Goal: Task Accomplishment & Management: Use online tool/utility

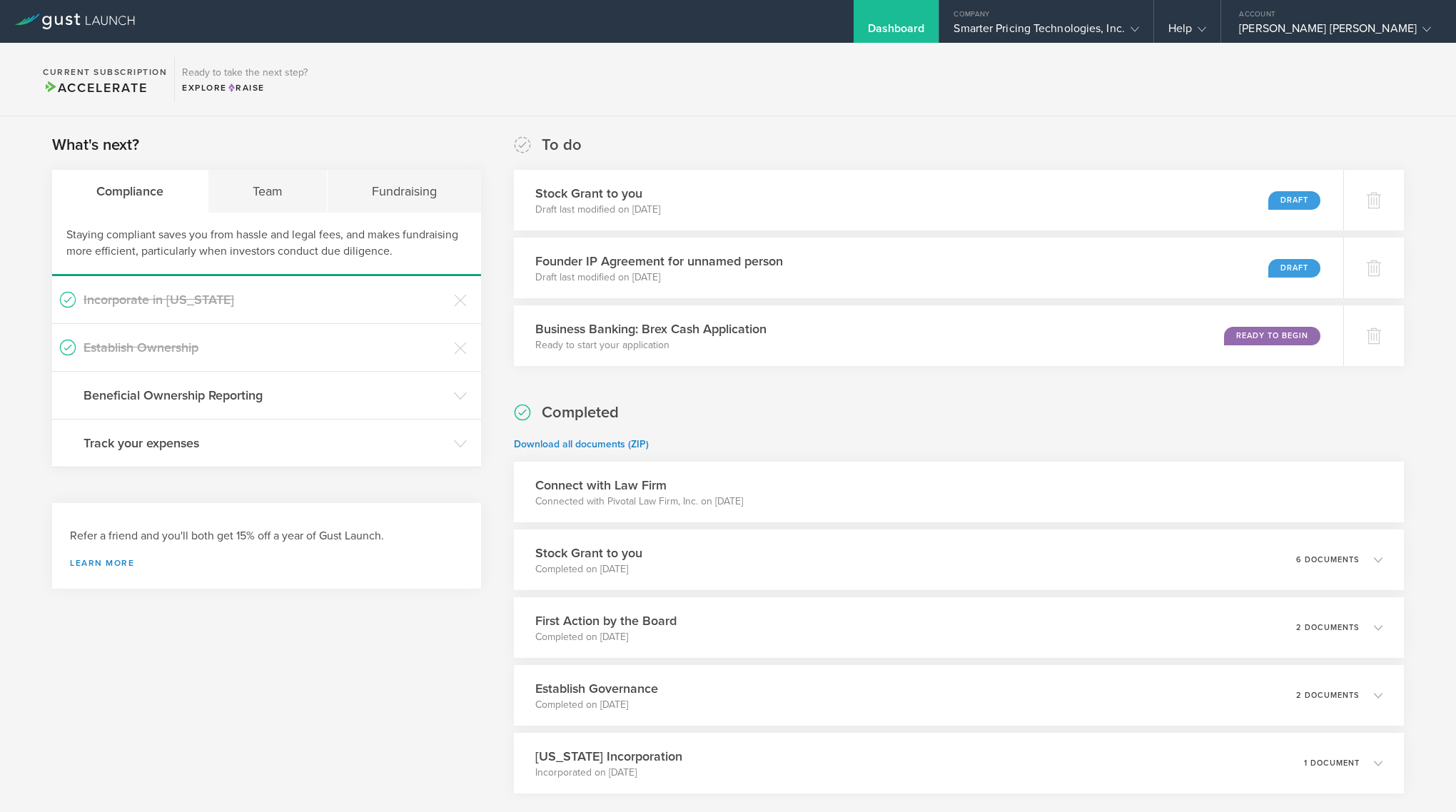
click at [586, 96] on section "Current Subscription Accelerate Ready to take the next step? Explore Raise" at bounding box center [728, 79] width 1456 height 74
click at [130, 203] on div "Compliance" at bounding box center [130, 191] width 156 height 43
click at [272, 192] on div "Team" at bounding box center [268, 191] width 120 height 43
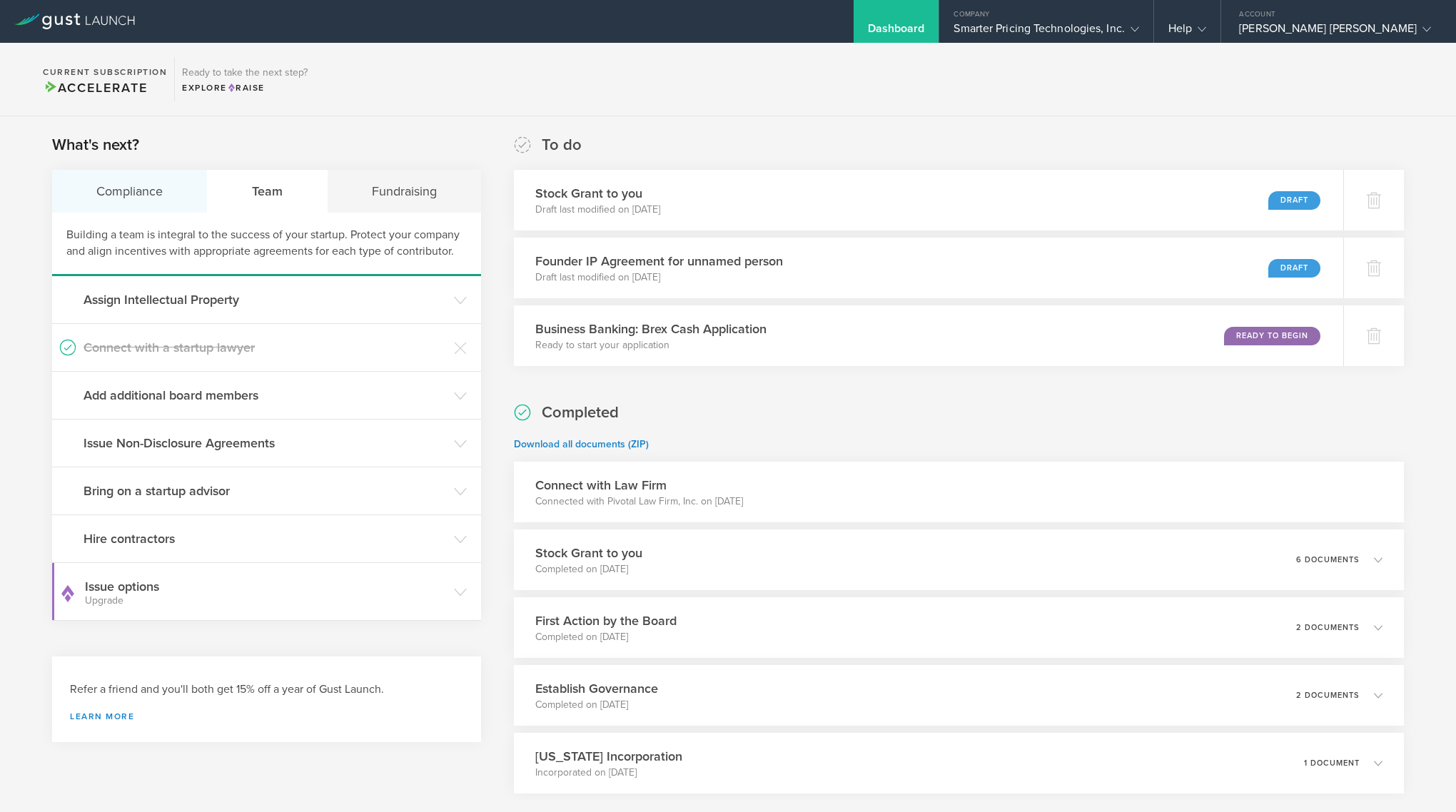
click at [132, 186] on div "Compliance" at bounding box center [130, 191] width 156 height 43
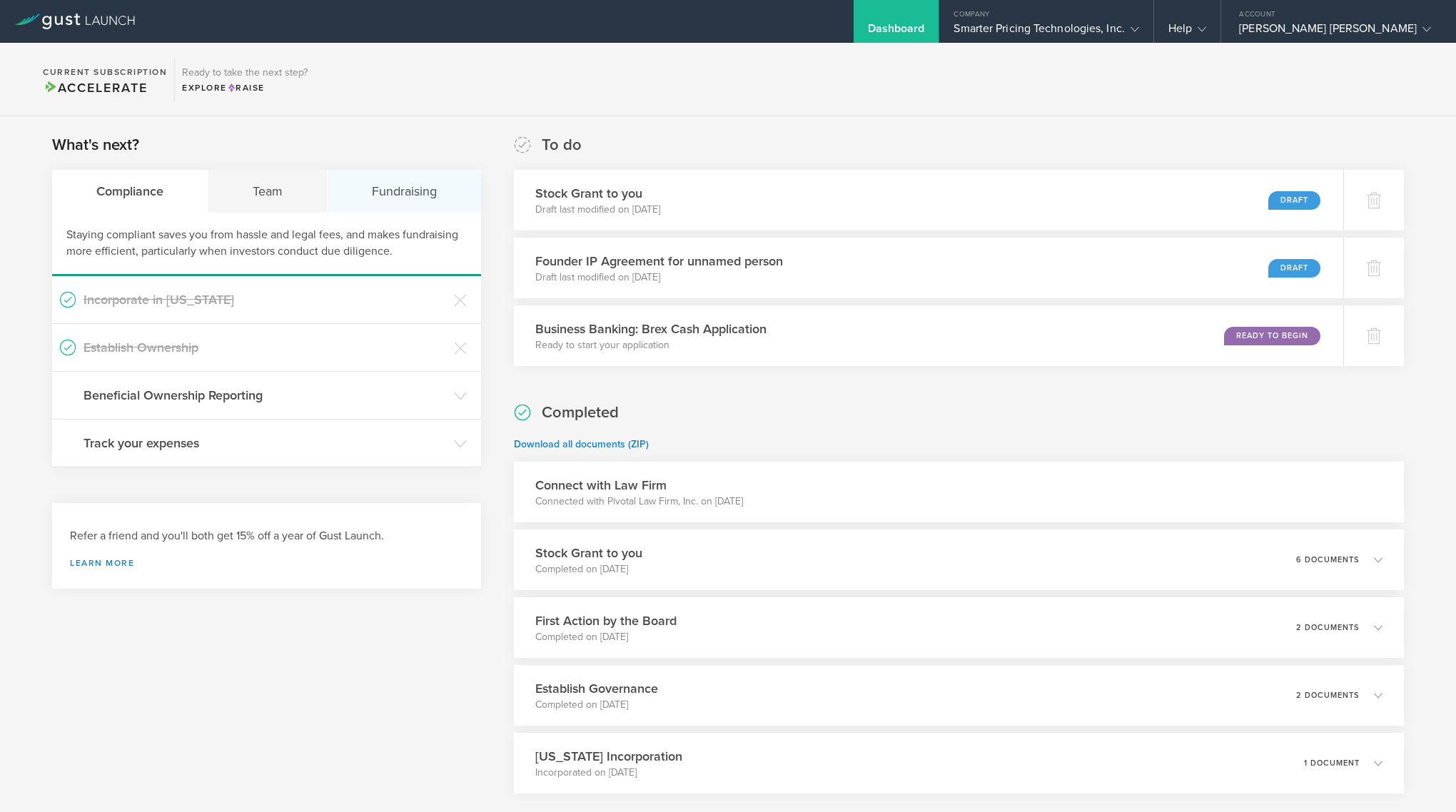
click at [391, 196] on div "Fundraising" at bounding box center [404, 191] width 153 height 43
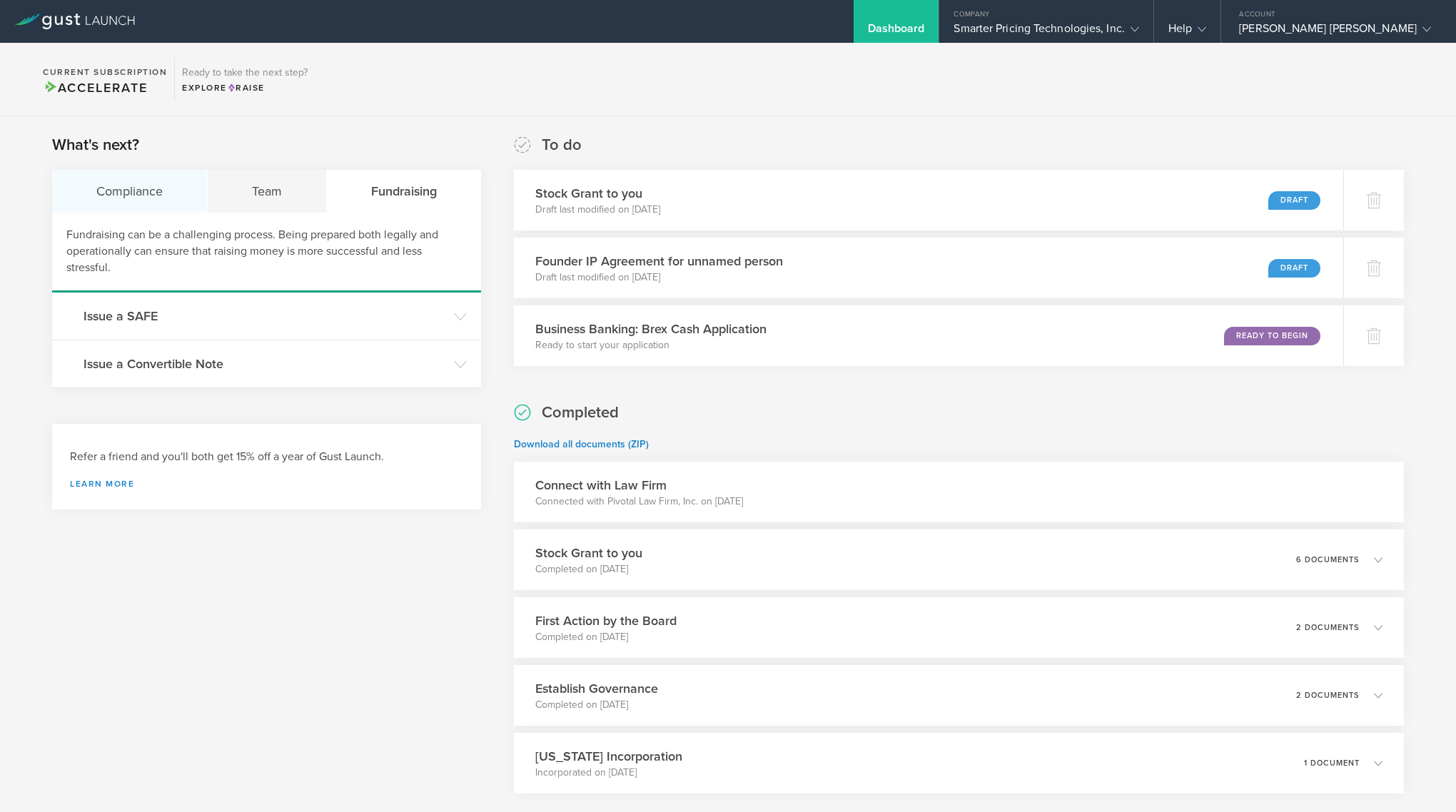
click at [119, 177] on div "Compliance" at bounding box center [130, 191] width 156 height 43
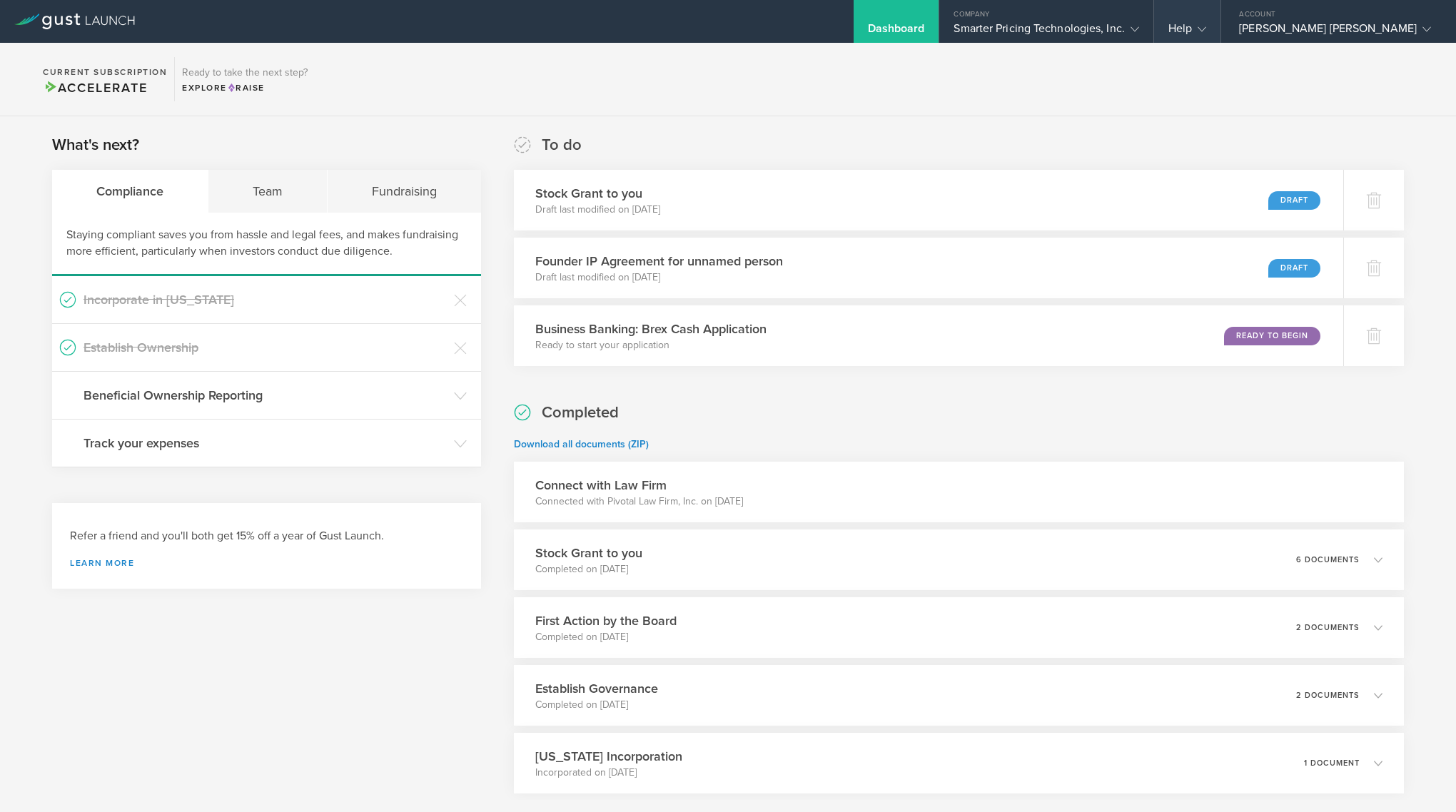
click at [1207, 25] on div "Help" at bounding box center [1187, 32] width 38 height 22
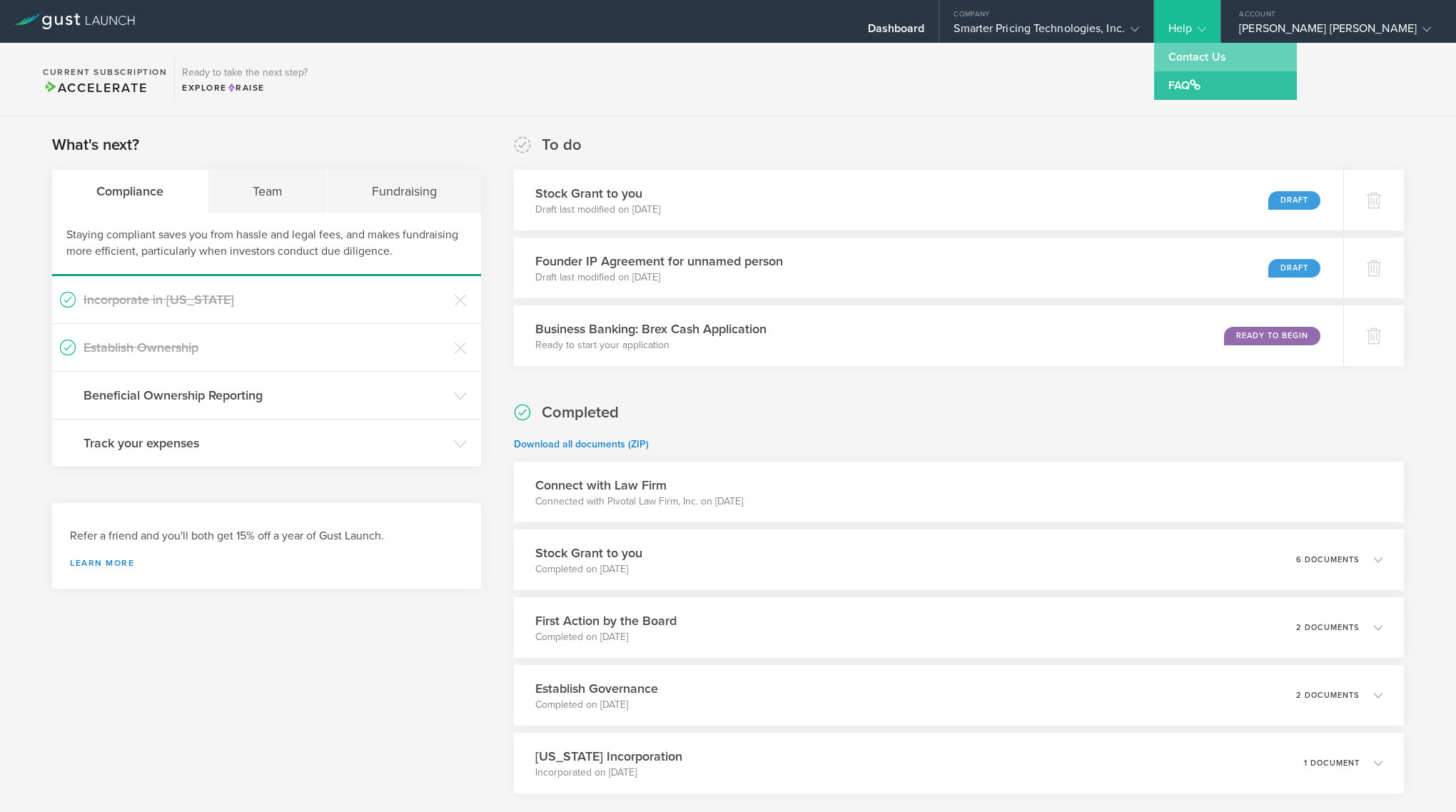
click at [1271, 57] on link "Contact Us" at bounding box center [1226, 57] width 143 height 28
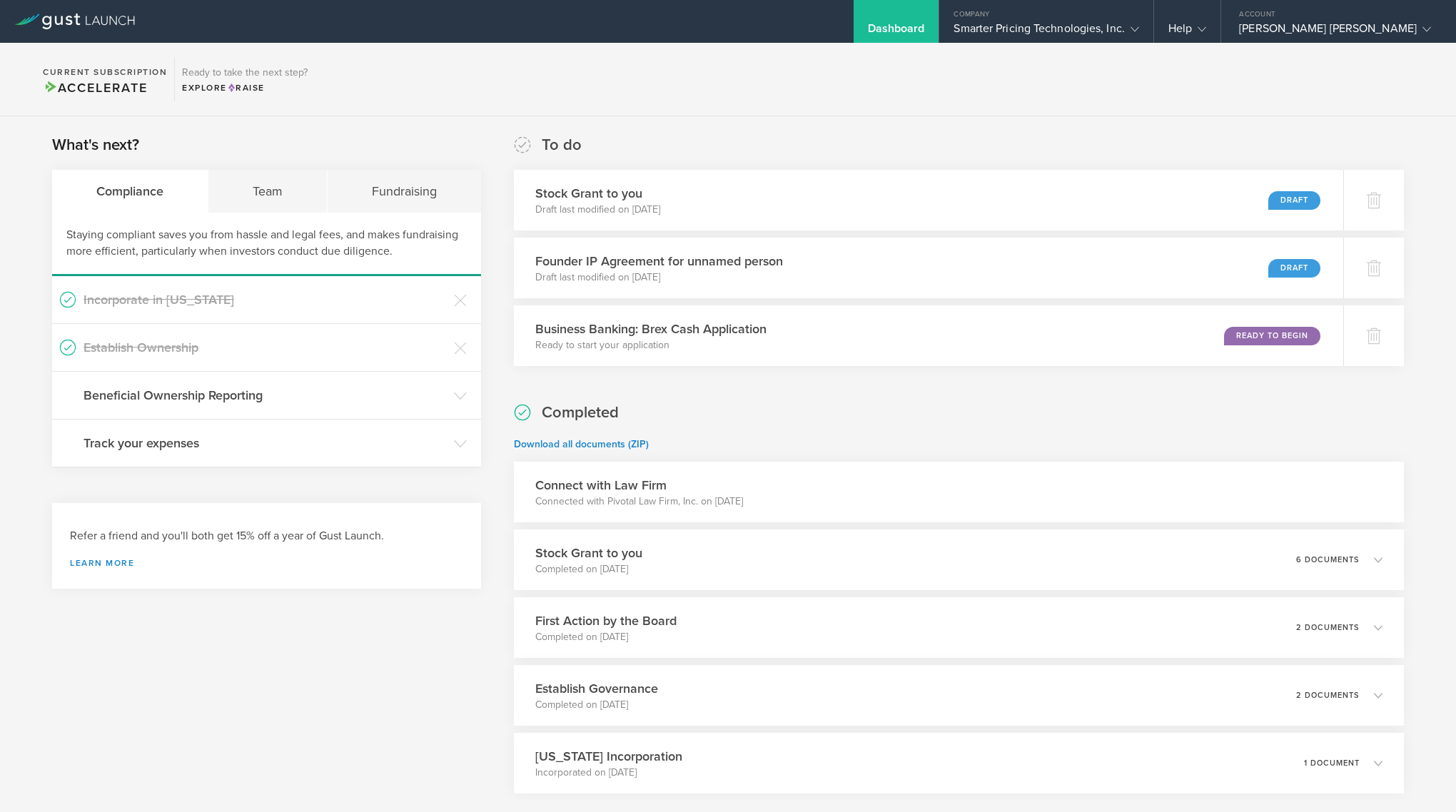
click at [1252, 98] on section "Current Subscription Accelerate Ready to take the next step? Explore Raise" at bounding box center [728, 79] width 1456 height 74
click at [1207, 32] on gust-icon at bounding box center [1199, 28] width 15 height 15
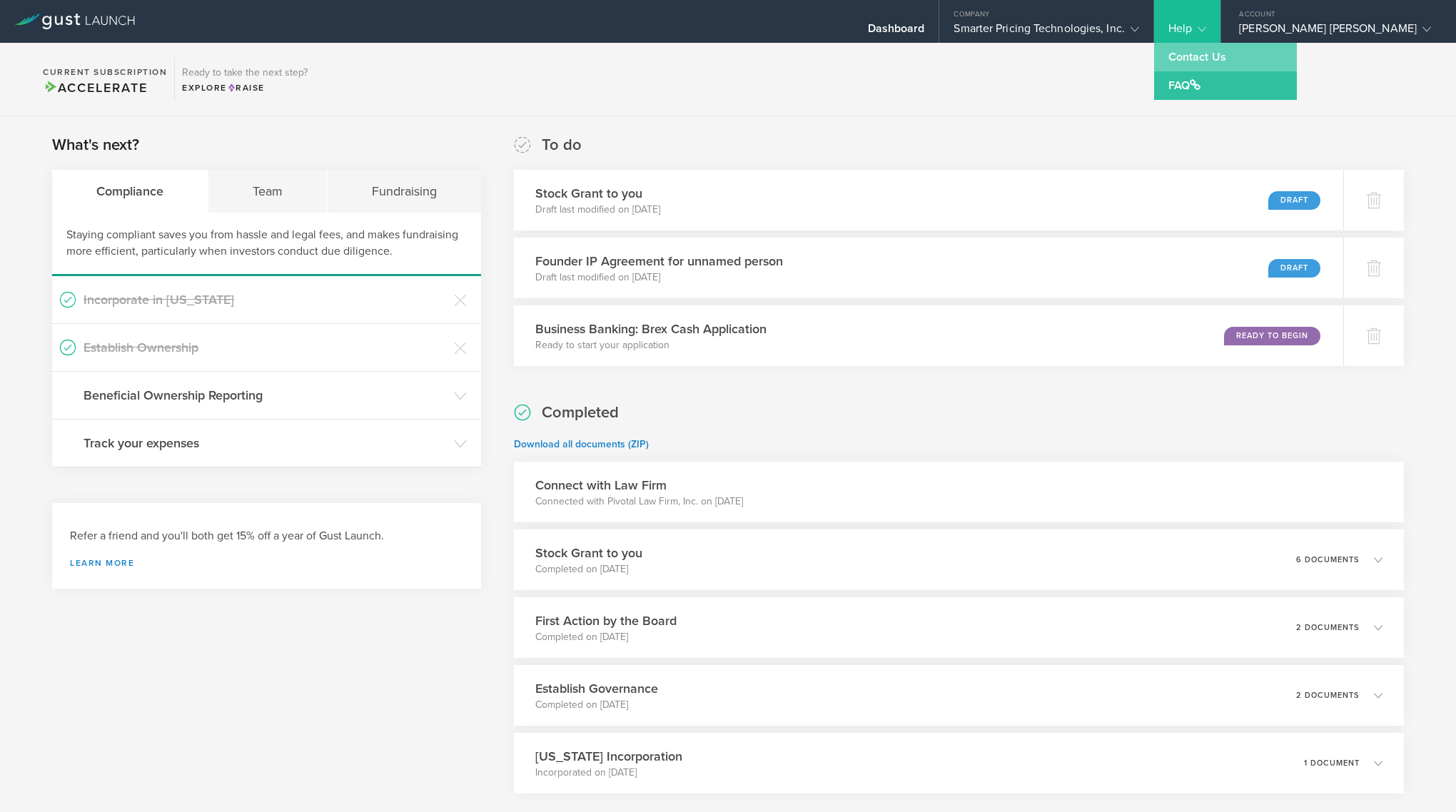
click at [1258, 59] on link "Contact Us" at bounding box center [1226, 57] width 143 height 28
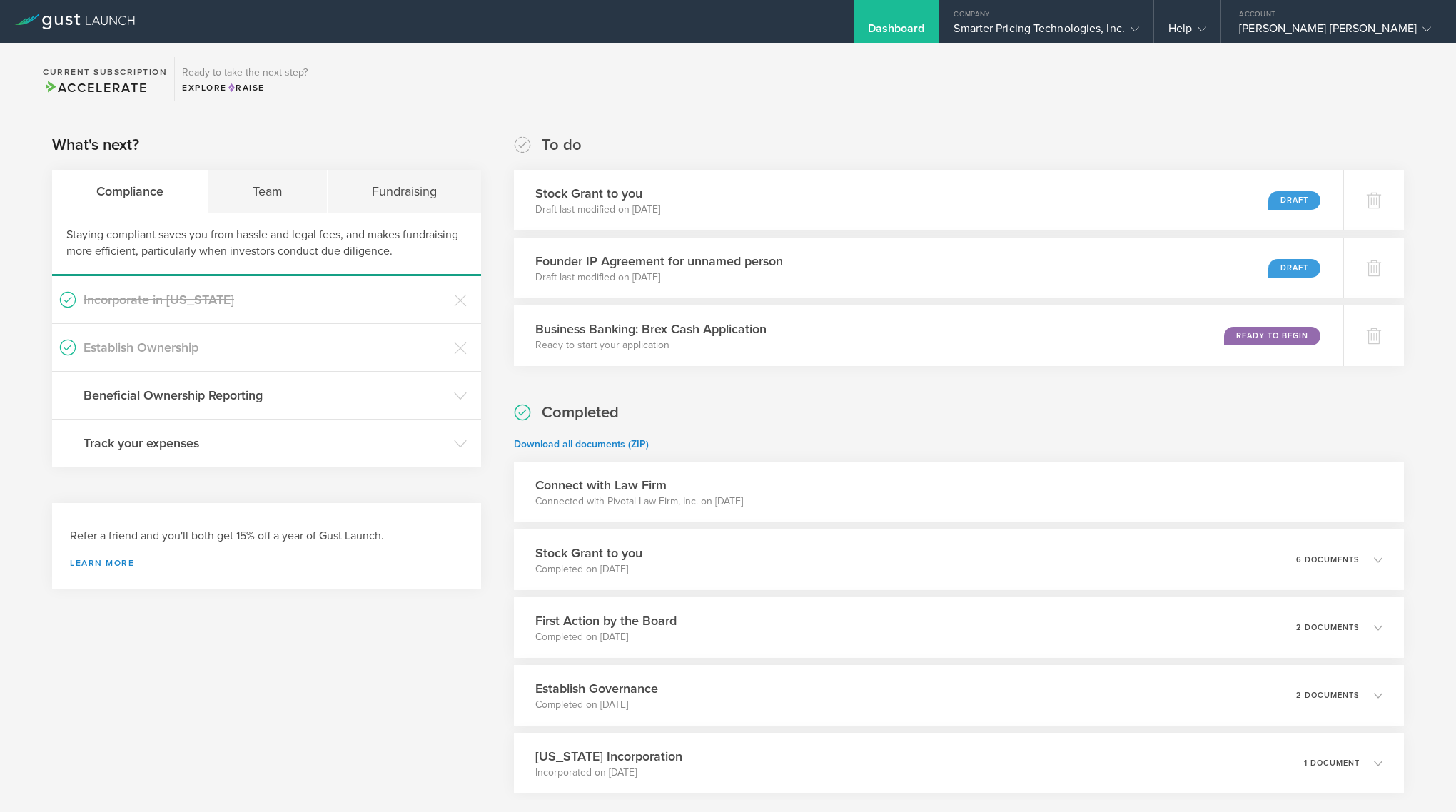
click at [925, 28] on div "Dashboard" at bounding box center [897, 32] width 57 height 22
click at [240, 92] on span "Raise" at bounding box center [245, 87] width 38 height 10
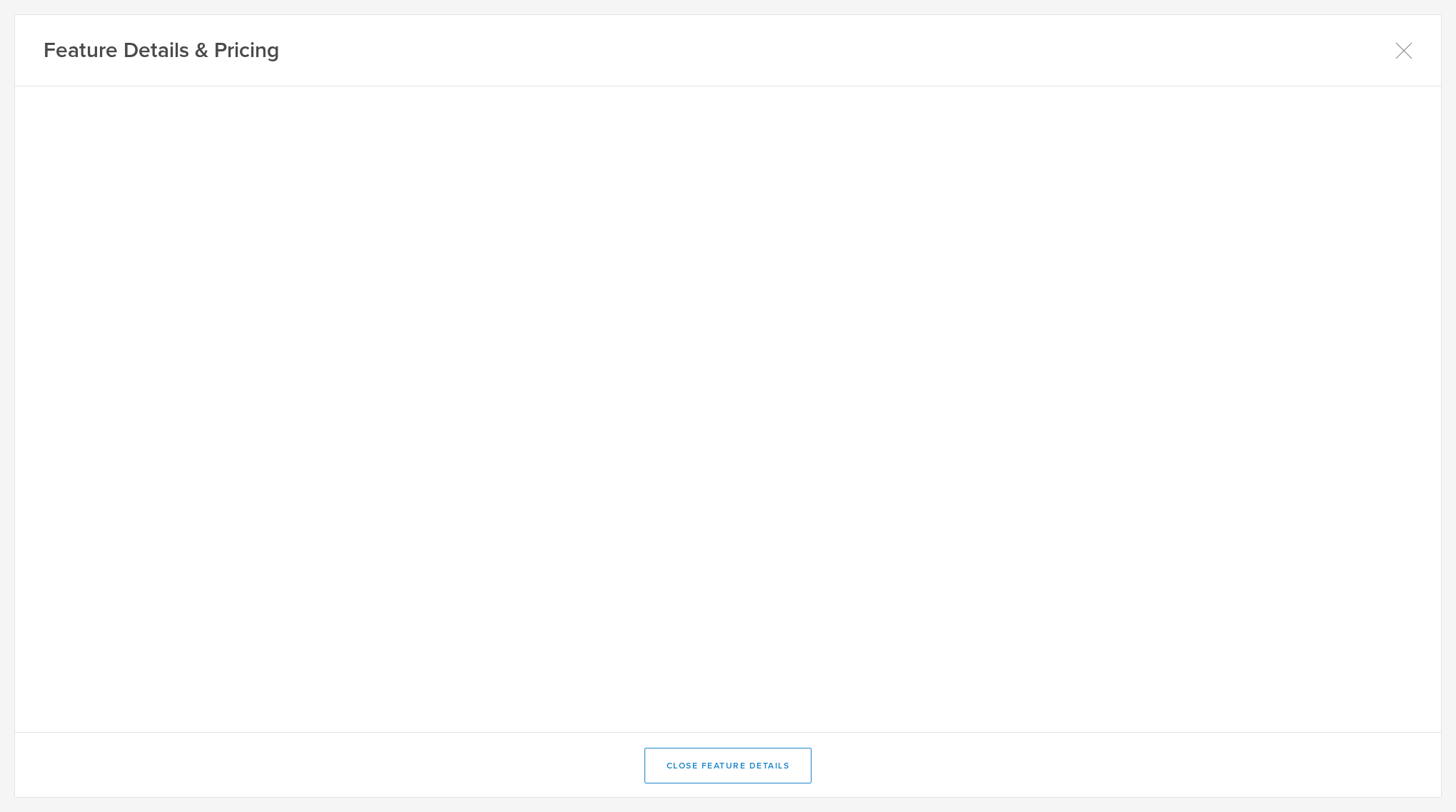
click at [1393, 40] on div "Feature Details & Pricing" at bounding box center [728, 50] width 1427 height 72
click at [1401, 45] on icon at bounding box center [1404, 50] width 18 height 18
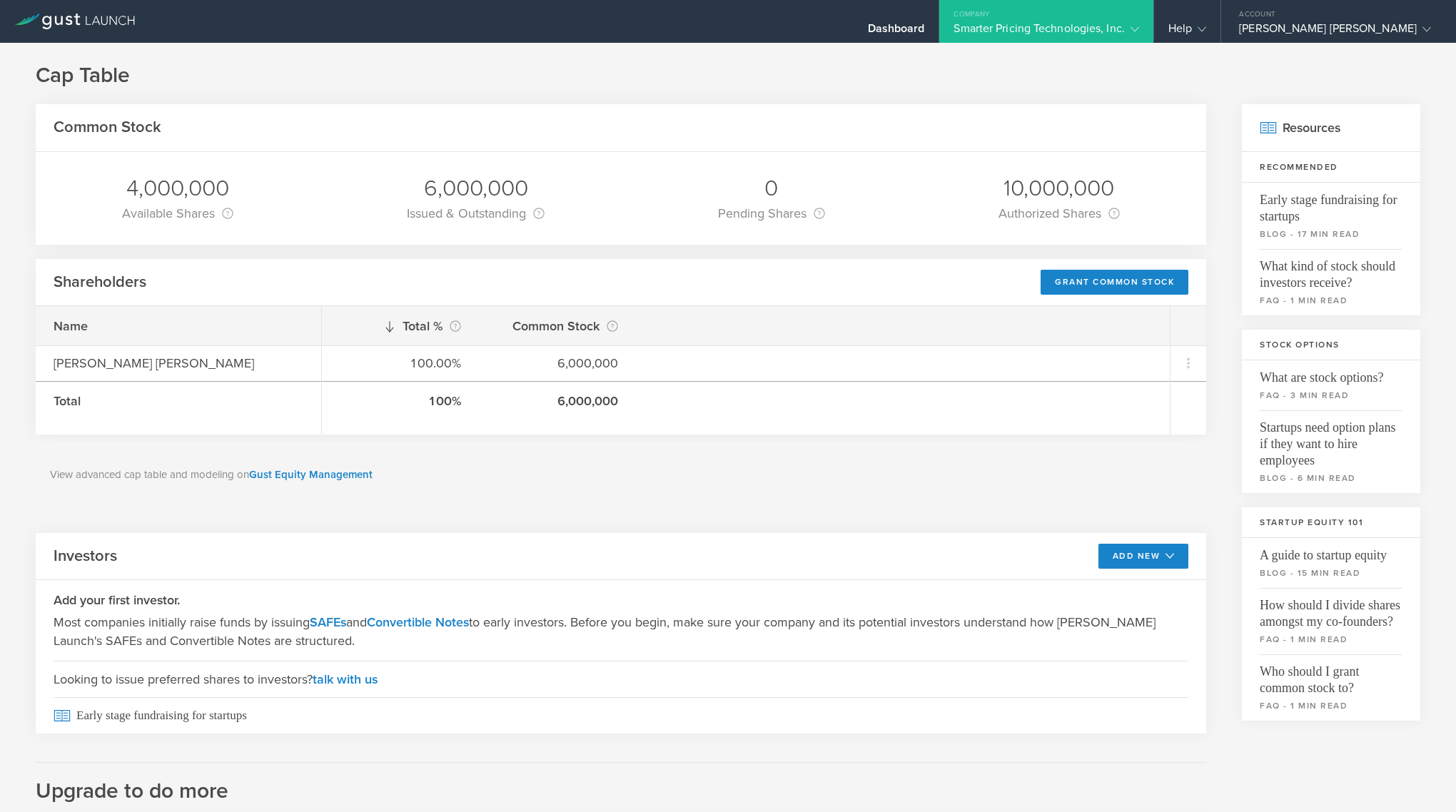
scroll to position [12, 0]
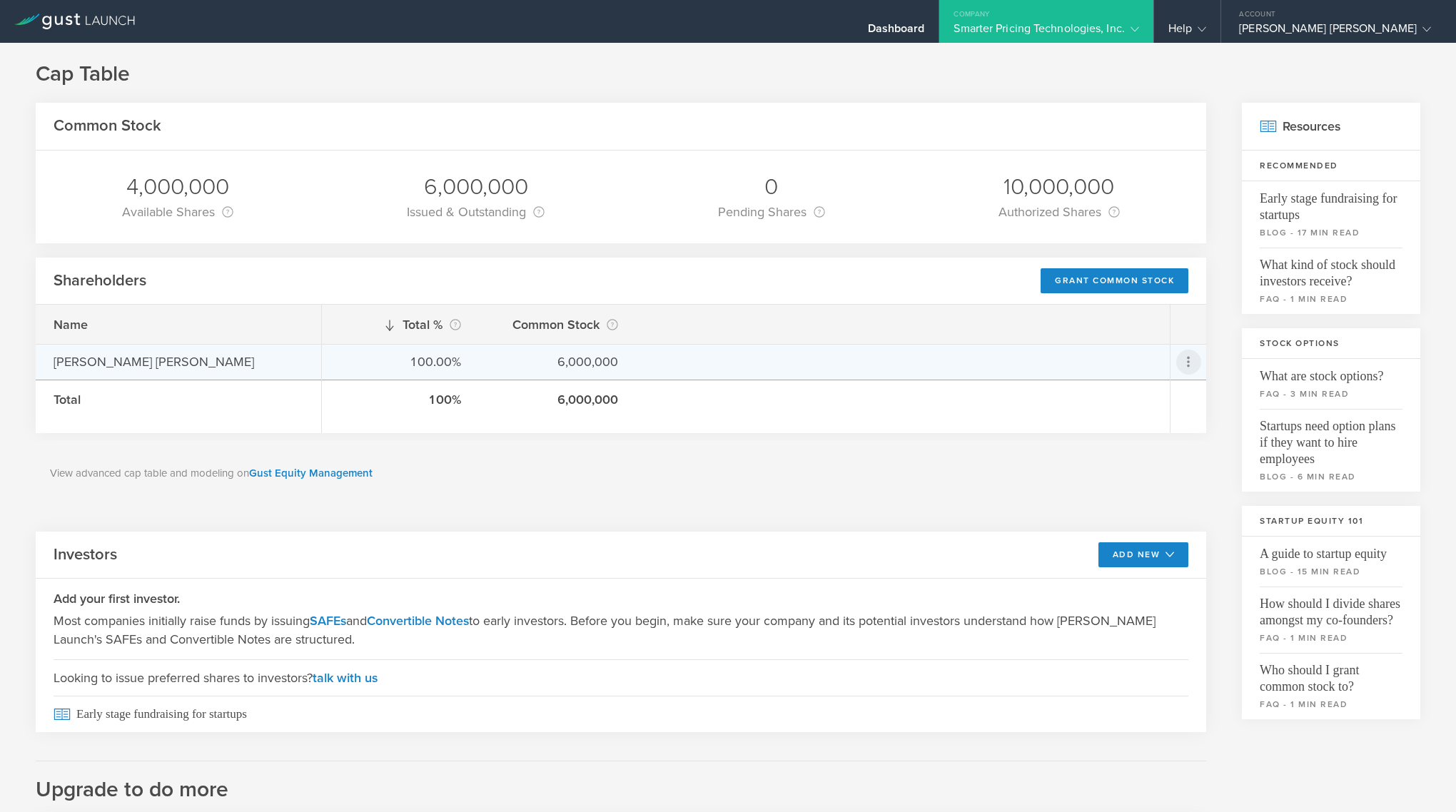
click at [1187, 365] on icon at bounding box center [1188, 361] width 17 height 17
click at [937, 498] on md-backdrop at bounding box center [728, 406] width 1456 height 812
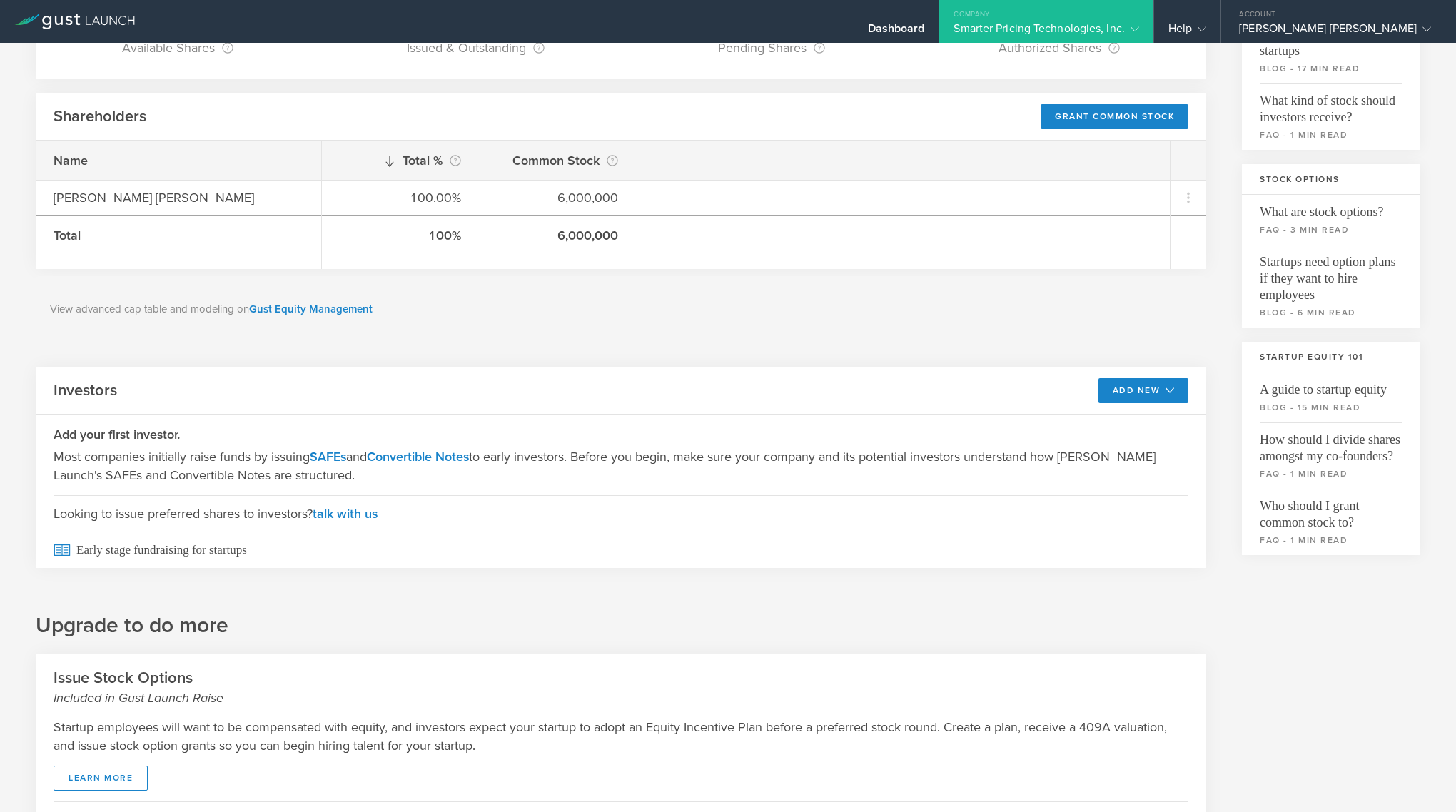
scroll to position [177, 0]
click at [1182, 390] on button "Add New" at bounding box center [1144, 389] width 90 height 25
click at [1114, 418] on li "SAFE" at bounding box center [1131, 422] width 103 height 27
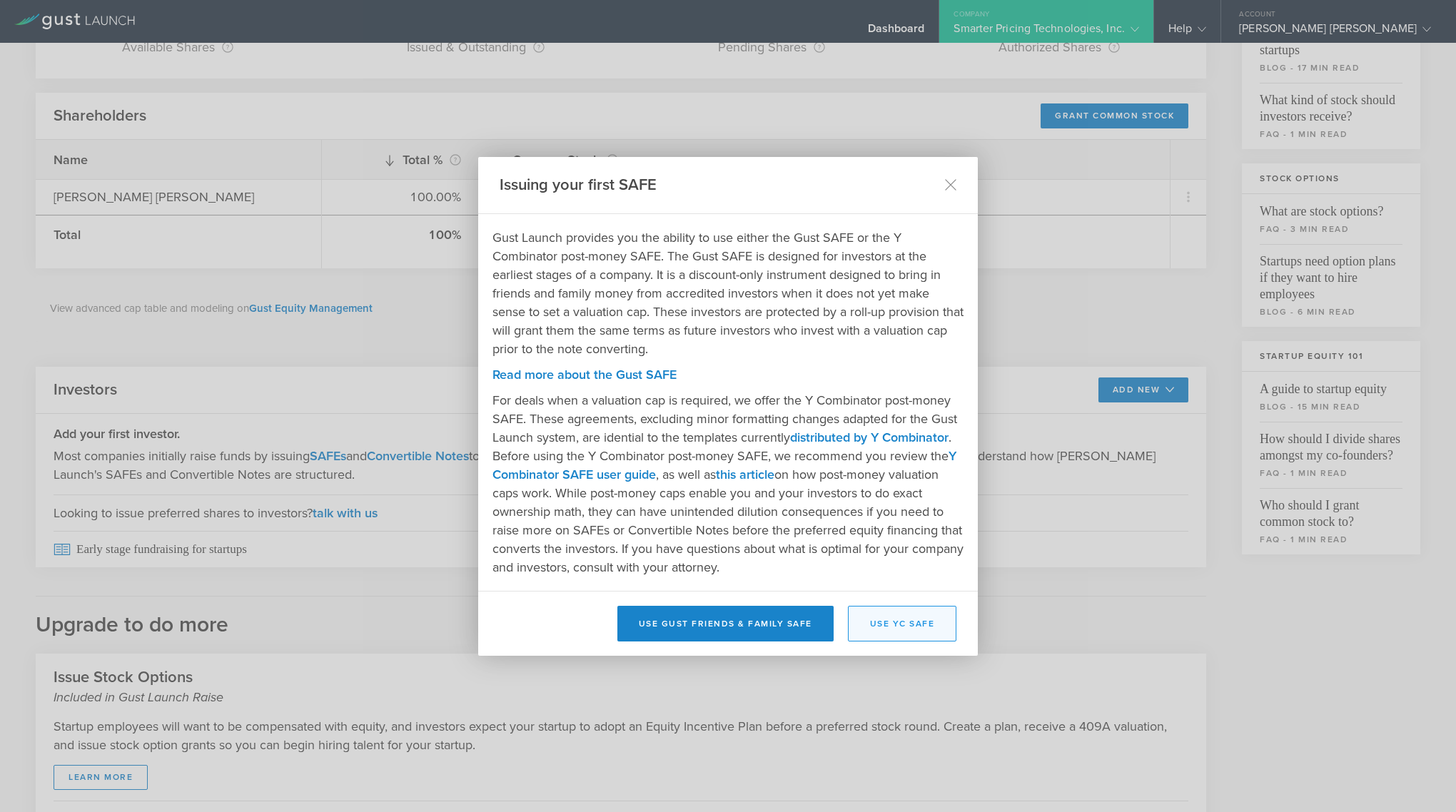
click at [886, 615] on button "Use YC SAFE" at bounding box center [902, 624] width 109 height 35
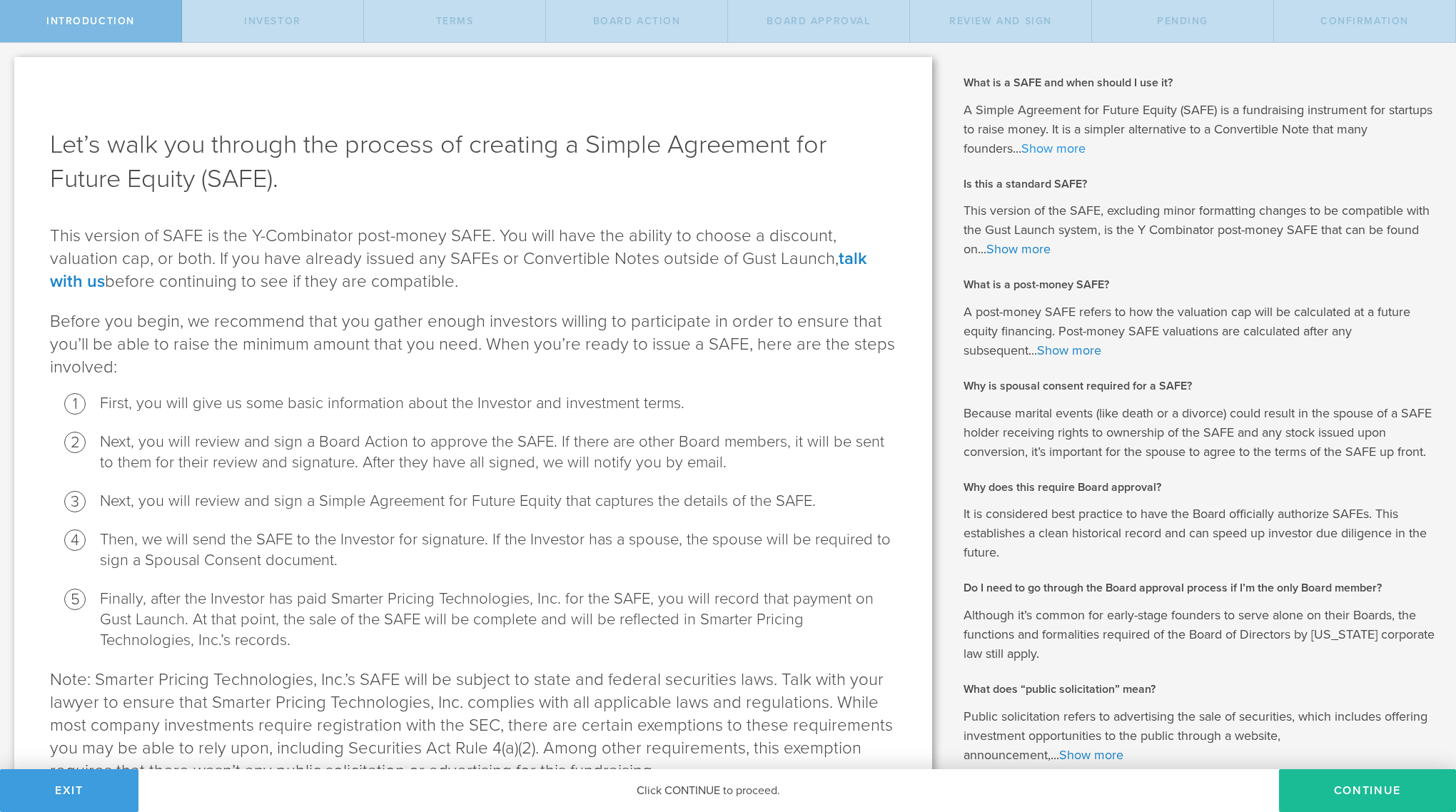
click at [1055, 149] on link "Show more" at bounding box center [1053, 148] width 64 height 16
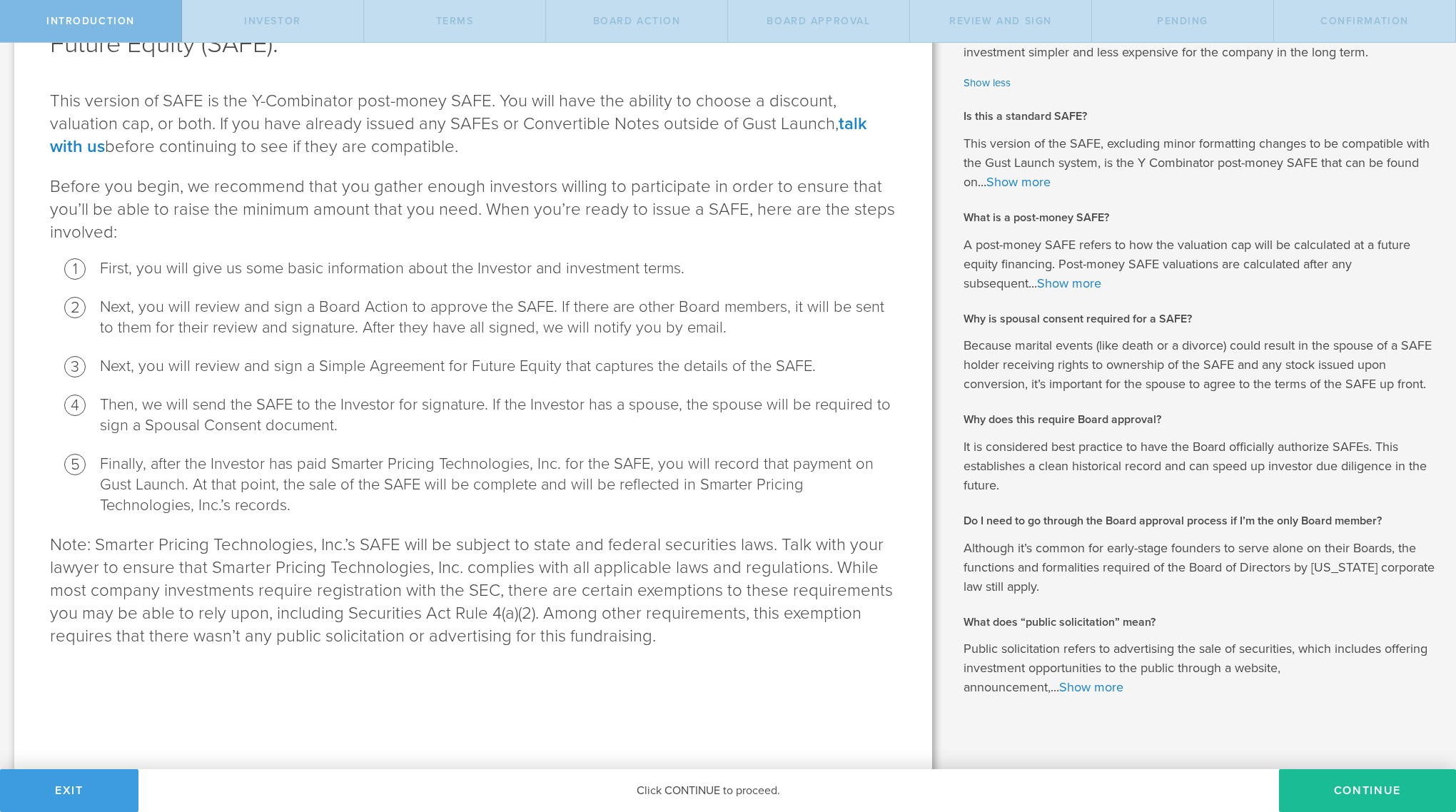
scroll to position [147, 0]
